Goal: Check status: Check status

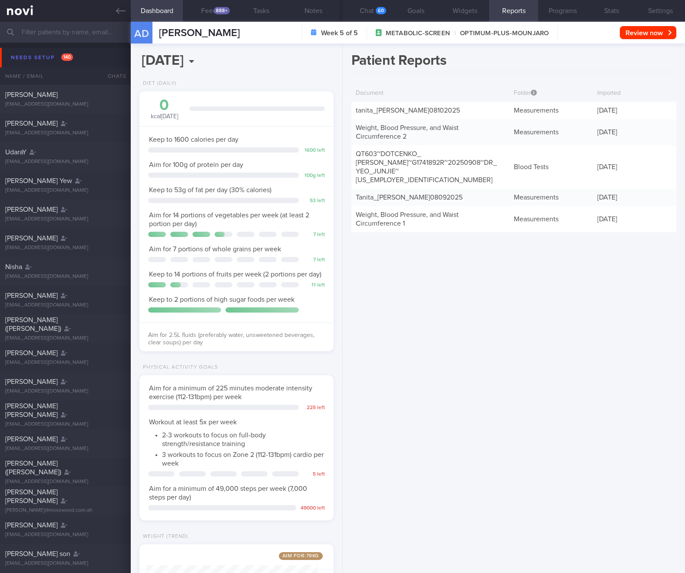
select select "9"
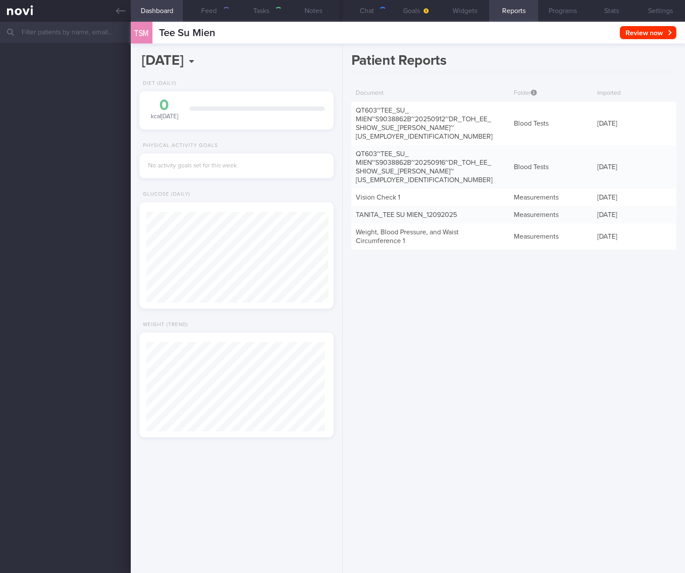
scroll to position [89, 179]
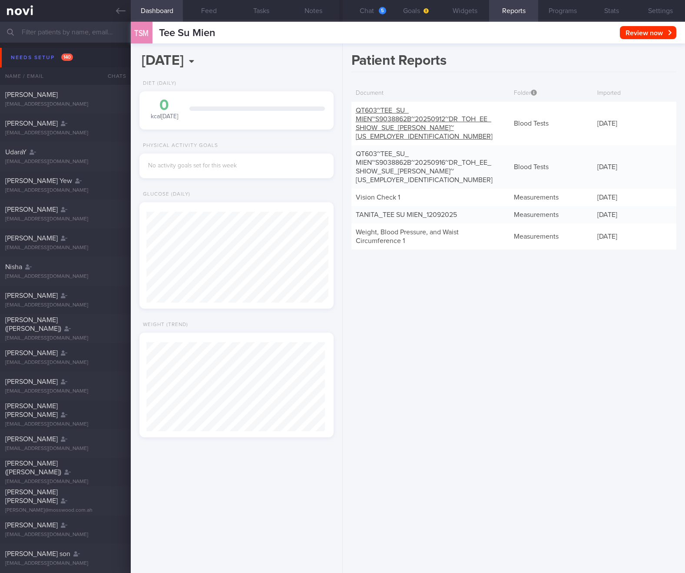
click at [417, 127] on link "QT603~TEE_ SU_ MIEN~S9038862B~20250912~DR_ TOH_ EE_ SHIOW_ SUE_ ANNE~25-2329064" at bounding box center [424, 123] width 137 height 33
click at [414, 152] on link "QT603~TEE_ SU_ MIEN~S9038862B~20250916~DR_ TOH_ EE_ SHIOW_ SUE_ ANNE~25-4379734" at bounding box center [424, 166] width 137 height 33
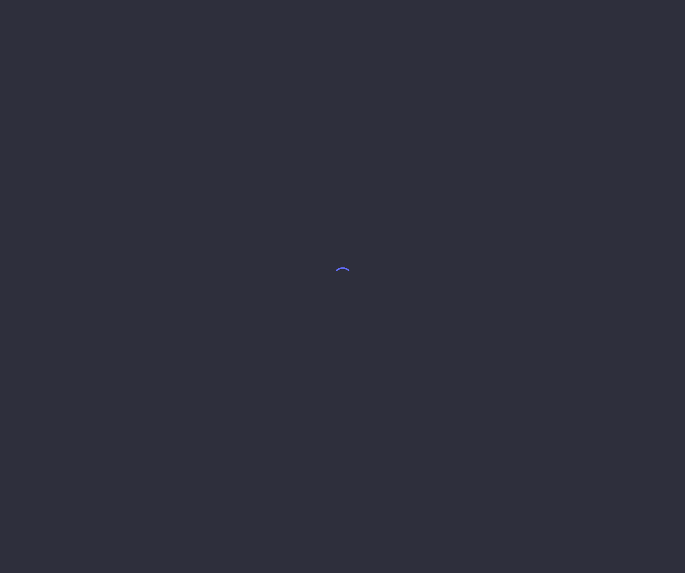
select select "9"
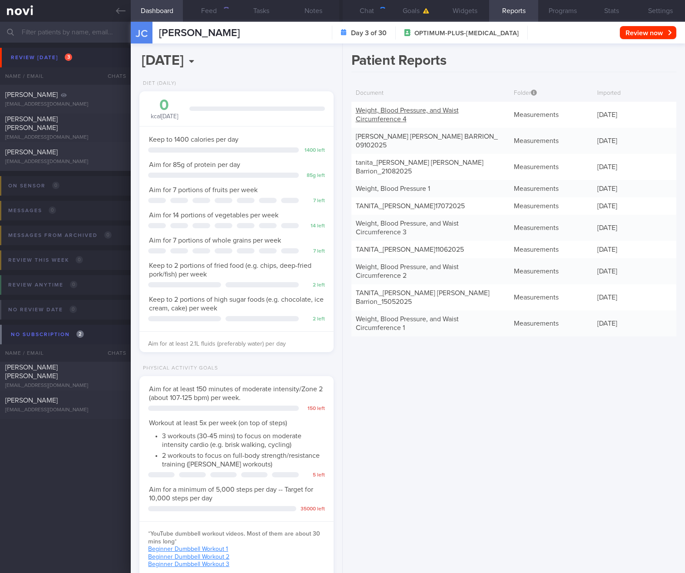
scroll to position [98, 172]
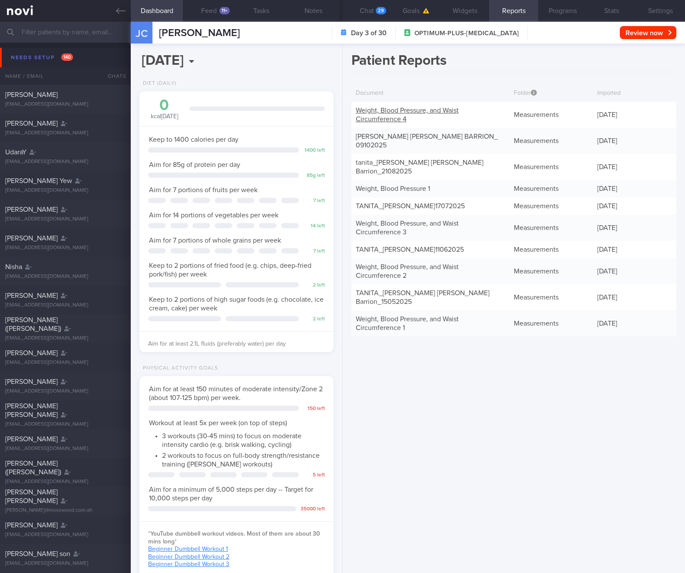
click at [400, 119] on link "Weight, Blood Pressure, and Waist Circumference 4" at bounding box center [407, 115] width 103 height 16
click at [397, 135] on link "TANITA -JULIE ANN-ARCELIE CHENG BARRION_ 09102025" at bounding box center [427, 141] width 142 height 16
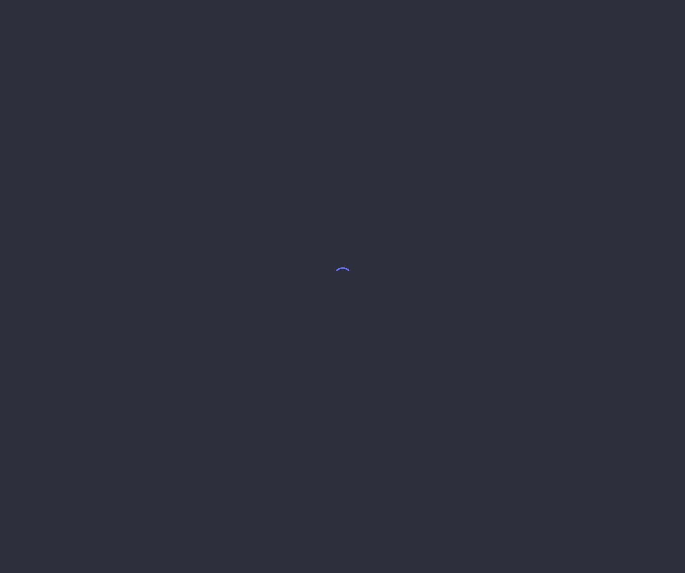
select select "9"
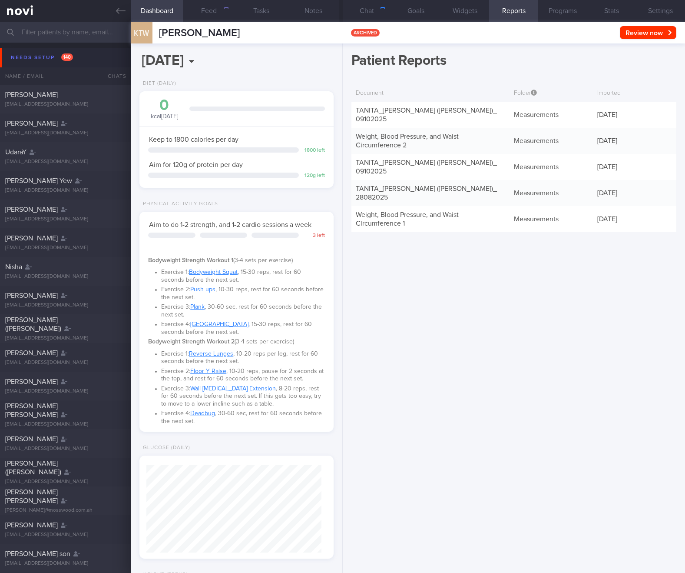
scroll to position [87, 176]
click at [372, 120] on link "TANITA_ KOH THONG WEE (XU THONGWEI)_ 09102025" at bounding box center [426, 115] width 141 height 16
click at [376, 136] on link "Weight, Blood Pressure, and Waist Circumference 2" at bounding box center [407, 141] width 103 height 16
click at [376, 162] on link "TANITA_ KOH THONG WEE (XU THONGWEI)_ 09102025" at bounding box center [426, 167] width 141 height 16
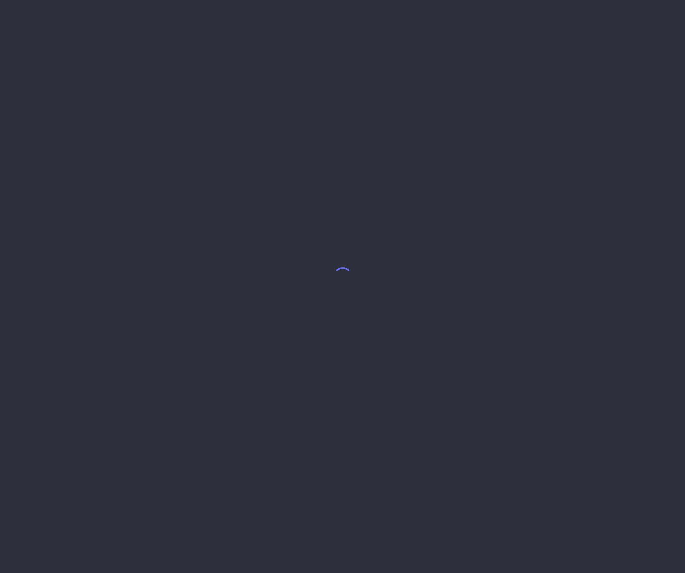
select select "9"
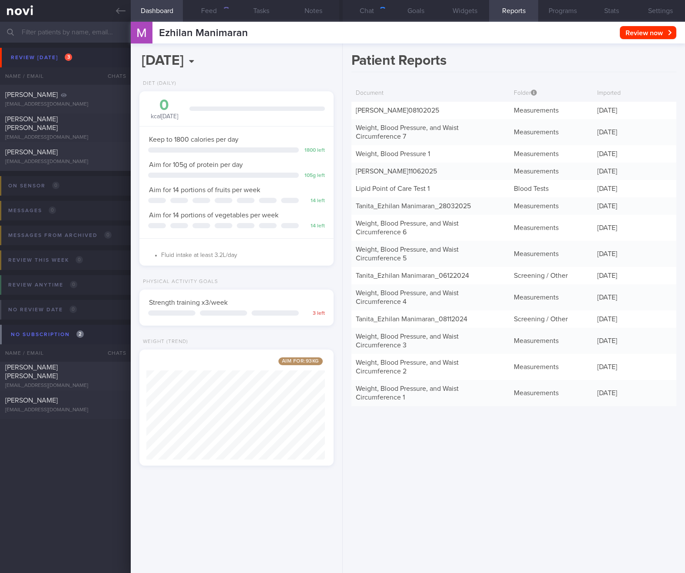
scroll to position [102, 179]
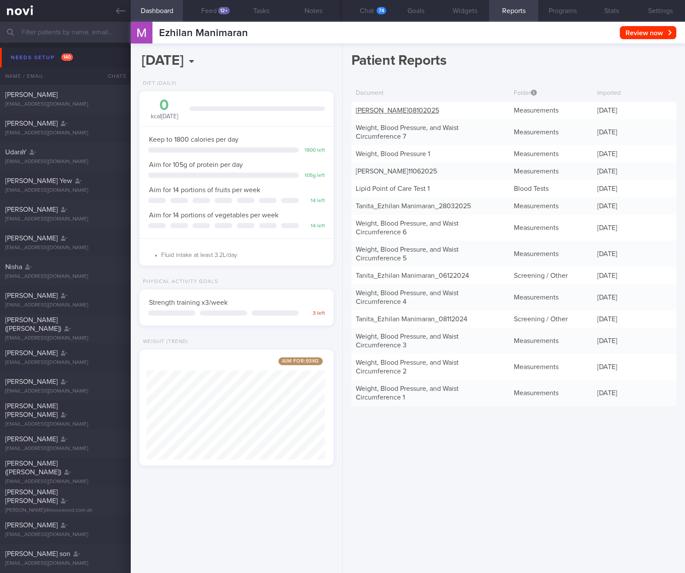
click at [407, 109] on link "TANITA - EZHILAN MANIMARAN_ 08102025" at bounding box center [397, 110] width 83 height 7
click at [410, 126] on link "Weight, Blood Pressure, and Waist Circumference 7" at bounding box center [407, 132] width 103 height 16
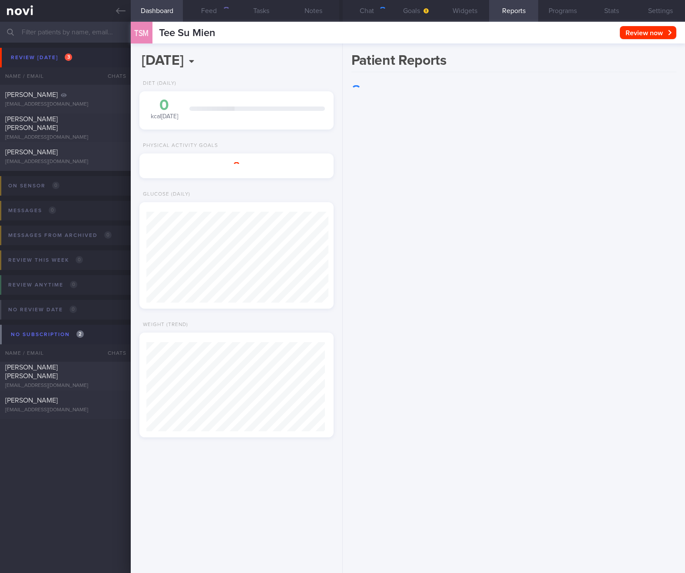
scroll to position [89, 179]
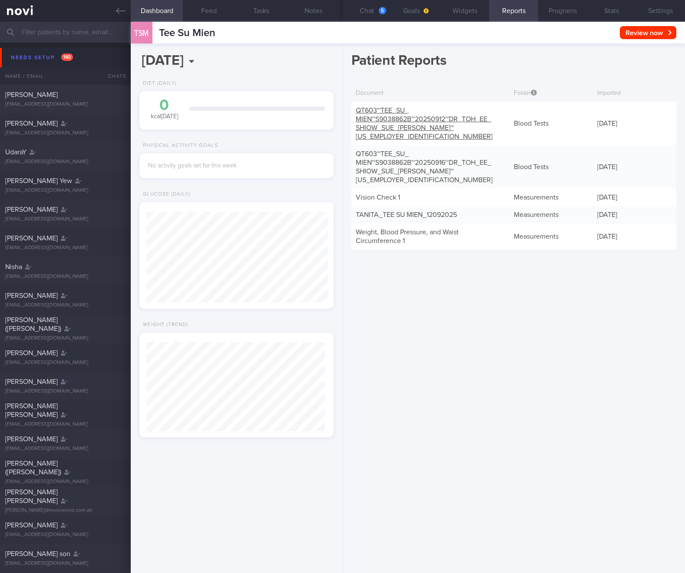
click at [396, 129] on link "QT603~TEE_ SU_ MIEN~S9038862B~20250912~DR_ TOH_ EE_ SHIOW_ SUE_ ANNE~25-2329064" at bounding box center [424, 123] width 137 height 33
click at [398, 160] on link "QT603~TEE_ SU_ MIEN~S9038862B~20250916~DR_ TOH_ EE_ SHIOW_ SUE_ ANNE~25-4379734" at bounding box center [424, 166] width 137 height 33
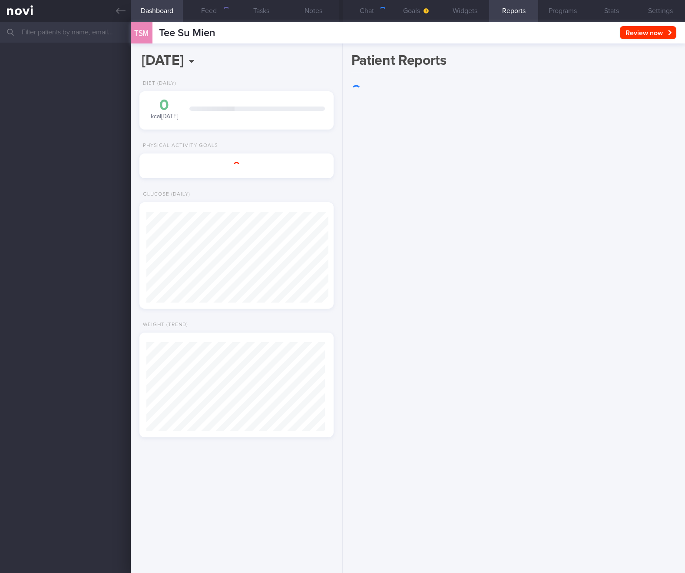
scroll to position [89, 179]
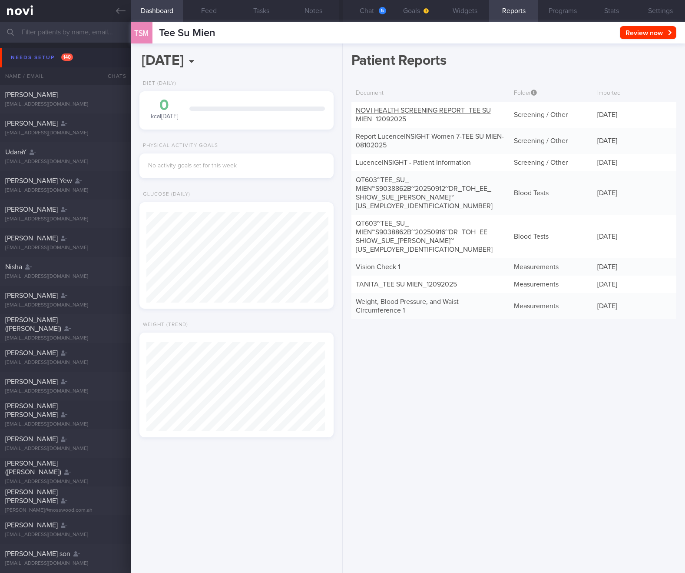
click at [397, 120] on link "NOVI HEALTH SCREENING REPORT_ TEE SU MIEN_ 12092025" at bounding box center [423, 115] width 135 height 16
click at [385, 145] on link "Report LucenceINSIGHT Women 7-TEE SU MIEN-08102025" at bounding box center [430, 141] width 148 height 16
click at [379, 157] on div "LucenceINSIGHT - Patient Information" at bounding box center [431, 162] width 158 height 17
click at [380, 163] on link "LucenceINSIGHT - Patient Information" at bounding box center [413, 162] width 115 height 7
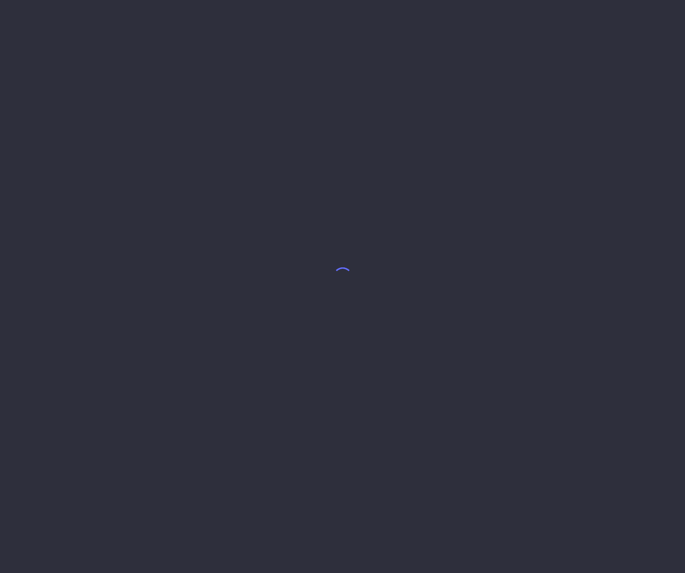
select select "9"
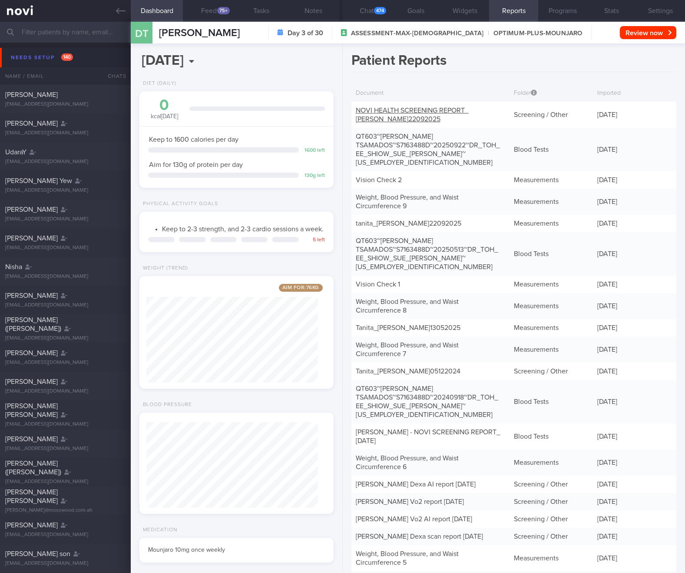
scroll to position [98, 172]
click at [411, 119] on link "NOVI HEALTH SCREENING REPORT_ [PERSON_NAME] 22092025" at bounding box center [412, 115] width 113 height 16
click at [420, 144] on link "QT603~[PERSON_NAME]~S7163488D~20250922~DR_ TOH_ EE_ SHIOW_ SUE_ [PERSON_NAME]~[…" at bounding box center [428, 149] width 144 height 33
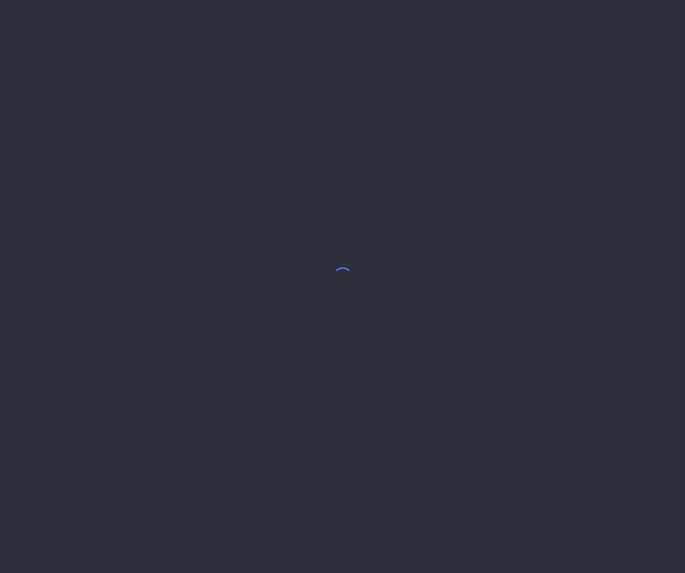
select select "9"
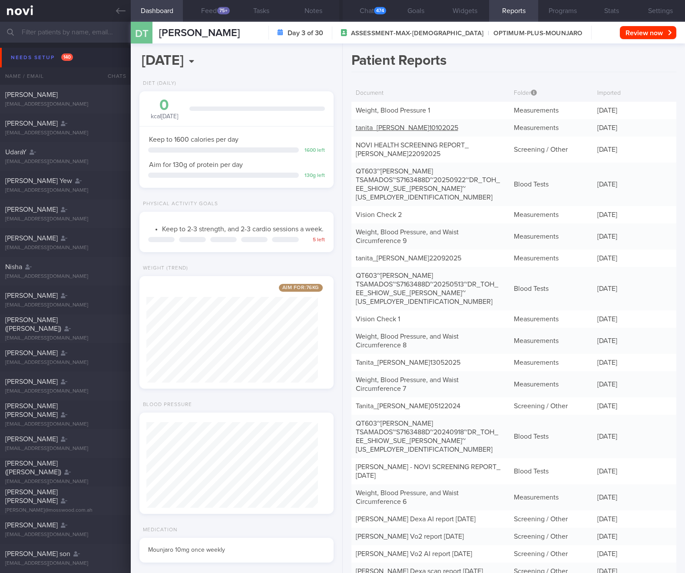
scroll to position [98, 172]
click at [410, 124] on link "tanita_ [PERSON_NAME] 10102025" at bounding box center [407, 127] width 103 height 7
click at [426, 108] on link "Weight, Blood Pressure 1" at bounding box center [393, 110] width 74 height 7
